Goal: Contribute content: Add original content to the website for others to see

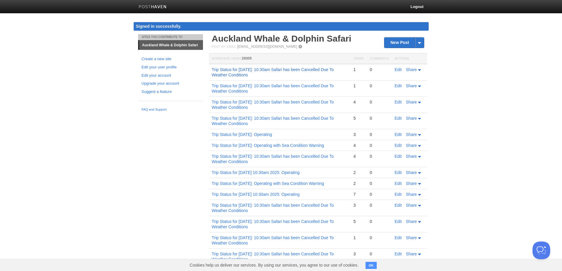
click at [280, 74] on link "Trip Status for [DATE]: 10:30am Safari has been Cancelled Due To Weather Condit…" at bounding box center [273, 72] width 122 height 10
click at [398, 41] on link "New Post" at bounding box center [404, 42] width 39 height 10
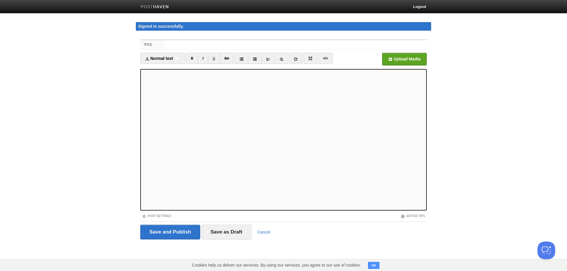
click at [94, 32] on body "Logout Signed in successfully. Signed in successfully. × Sites You Contribute T…" at bounding box center [283, 131] width 567 height 262
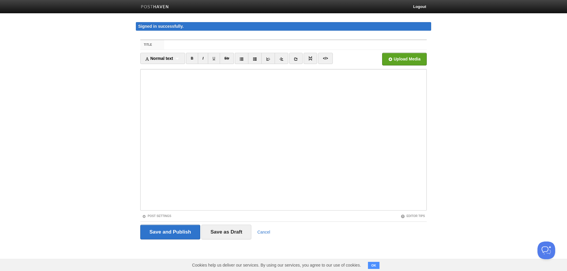
click at [76, 36] on body "Logout Signed in successfully. Signed in successfully. × Sites You Contribute T…" at bounding box center [283, 131] width 567 height 262
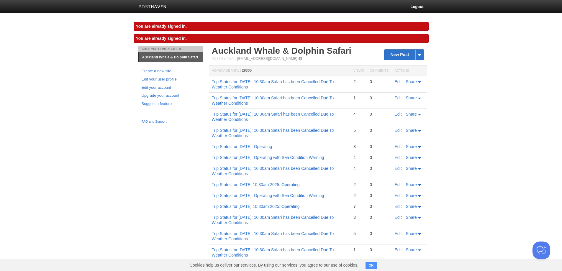
scroll to position [30, 0]
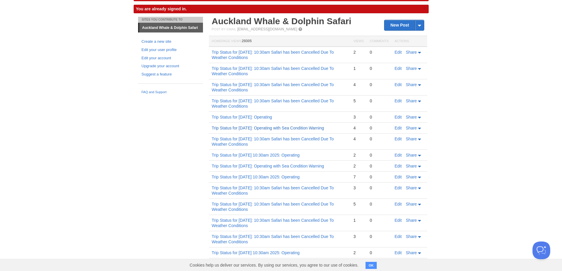
click at [310, 126] on link "Trip Status for [DATE]: Operating with Sea Condition Warning" at bounding box center [268, 128] width 112 height 5
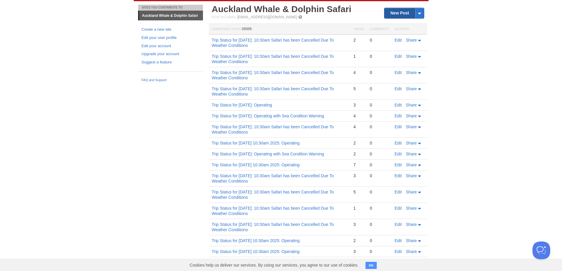
click at [400, 12] on link "New Post" at bounding box center [404, 13] width 39 height 10
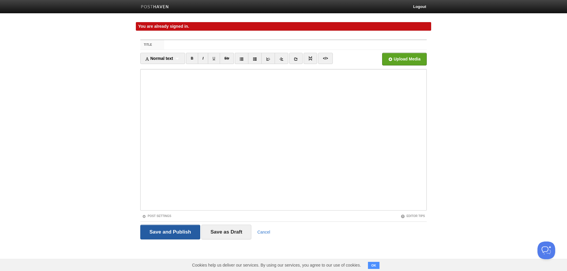
click at [165, 234] on input "Save and Publish" at bounding box center [170, 232] width 60 height 15
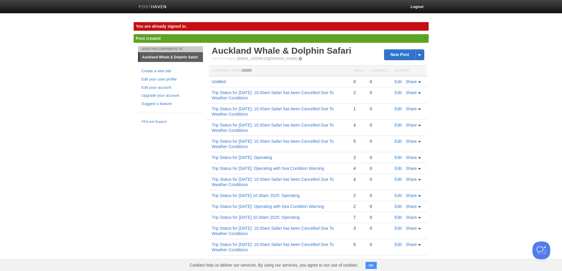
click at [221, 82] on link "Untitled" at bounding box center [219, 81] width 14 height 5
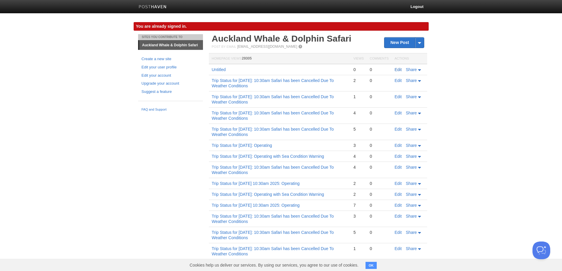
click at [400, 70] on link "Edit" at bounding box center [398, 69] width 7 height 5
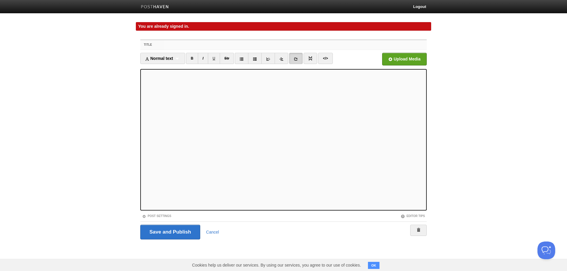
click at [202, 45] on input "Title" at bounding box center [295, 44] width 262 height 9
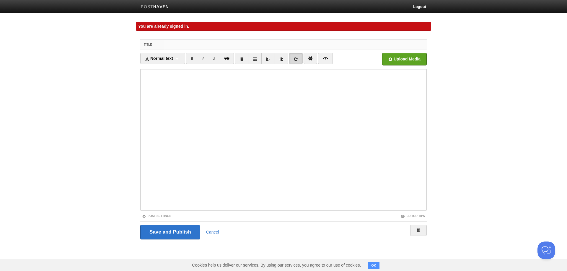
paste input "Trip Status for Thursday 25th September 2025: Operating with Sea Condition Warn…"
type input "Trip Status for Thursday 25th September 2025: Operating with Sea Condition Warn…"
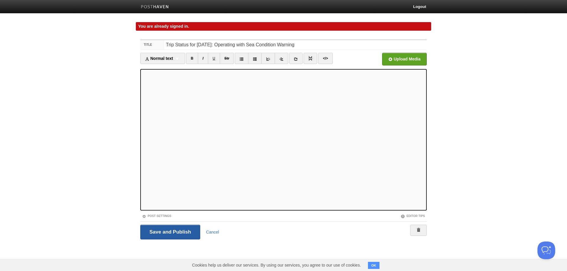
click at [177, 233] on input "Save and Publish" at bounding box center [170, 232] width 60 height 15
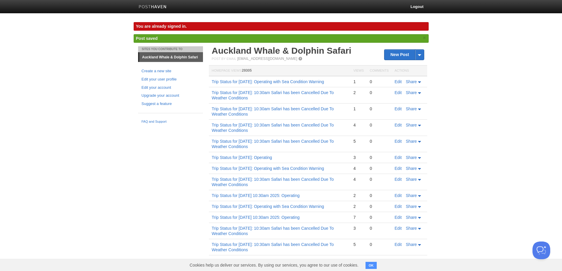
click at [153, 189] on div "Sites You Contribute To Auckland Whale & Dolphin Safari Create a new site Edit …" at bounding box center [281, 218] width 295 height 345
